Goal: Find specific page/section

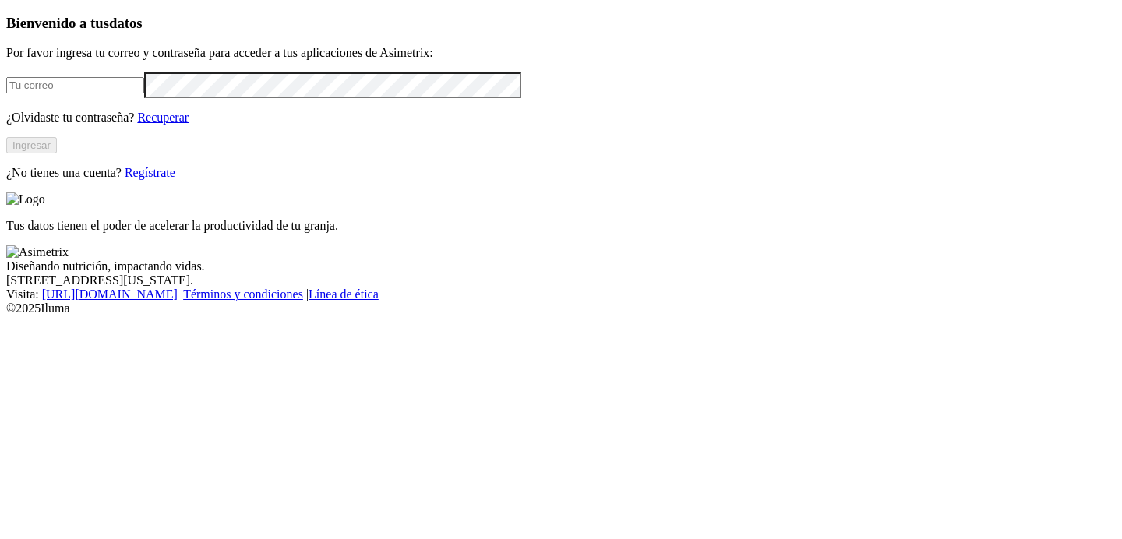
type input "[EMAIL_ADDRESS][PERSON_NAME][DOMAIN_NAME]"
click at [57, 153] on button "Ingresar" at bounding box center [31, 145] width 51 height 16
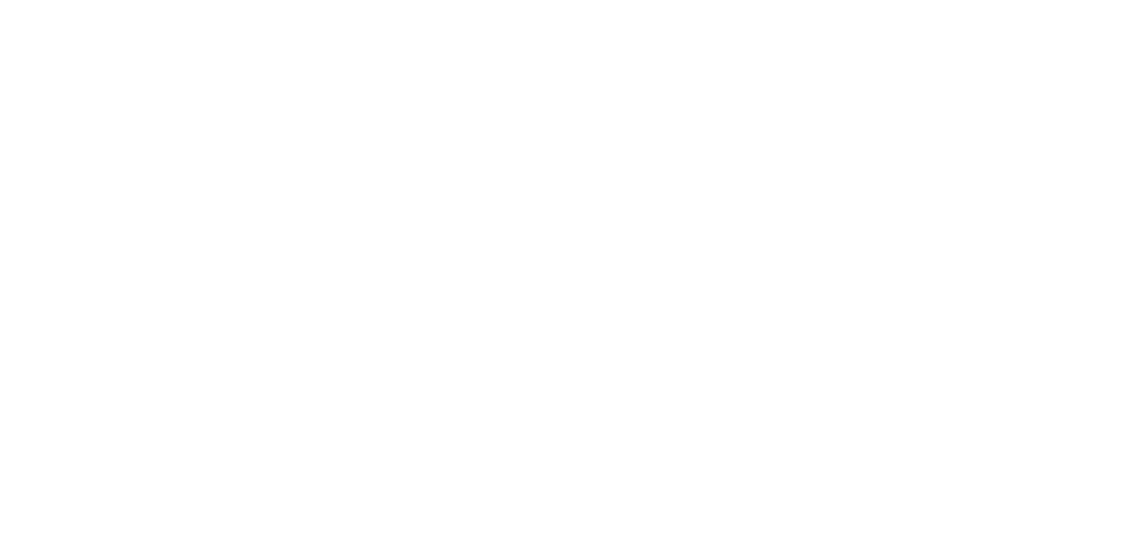
type input "alia"
